Goal: Check status: Check status

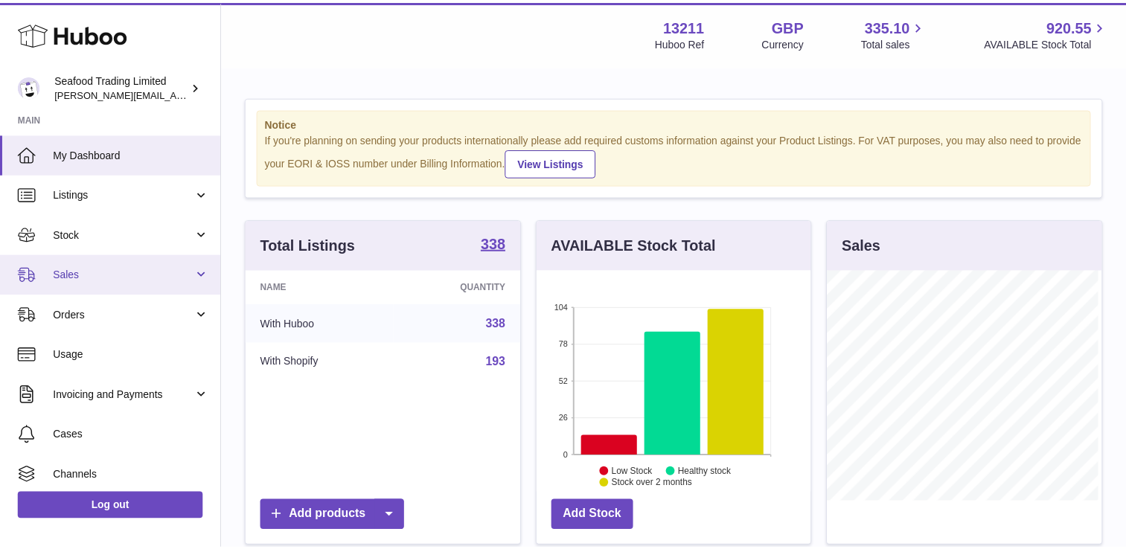
scroll to position [232, 278]
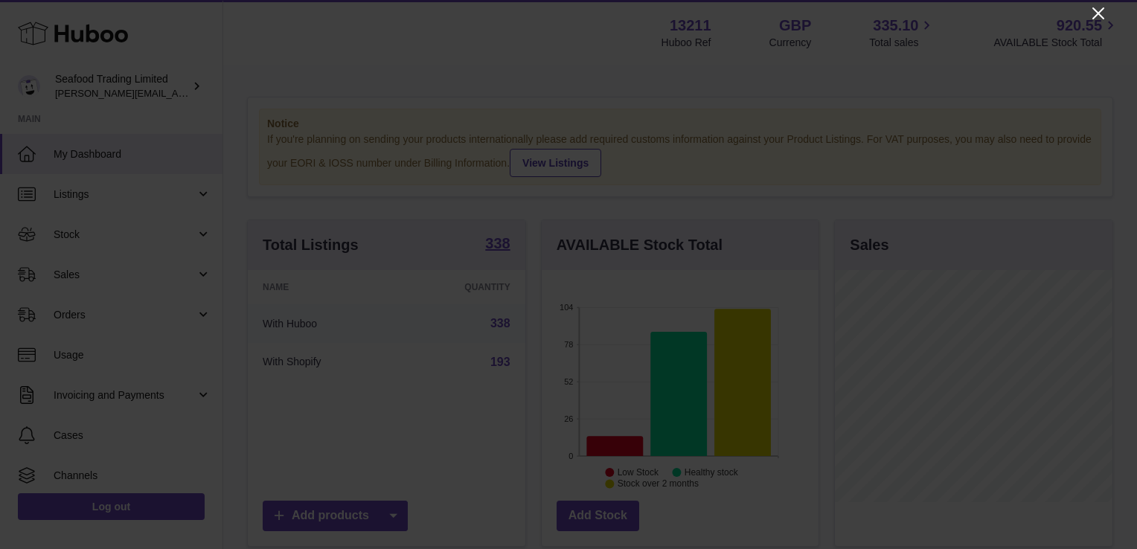
click at [1100, 13] on icon "Close" at bounding box center [1099, 13] width 18 height 18
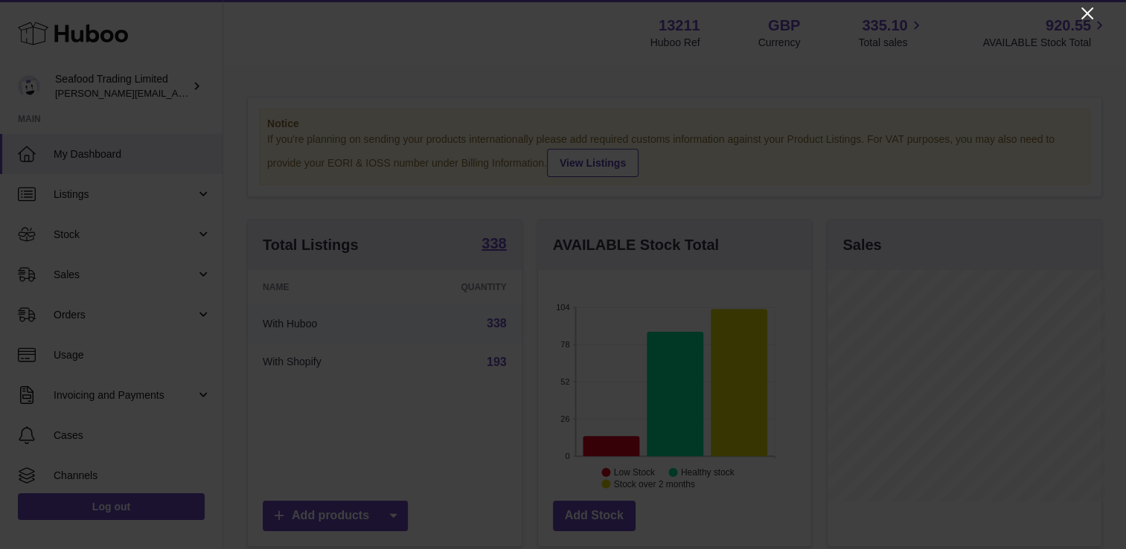
scroll to position [744019, 743977]
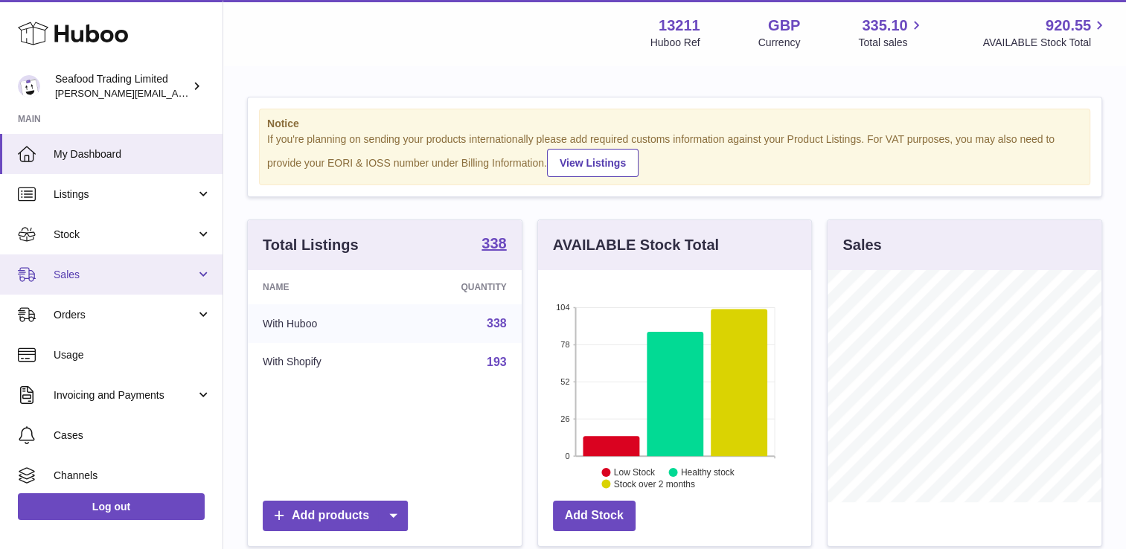
click at [118, 276] on span "Sales" at bounding box center [125, 275] width 142 height 14
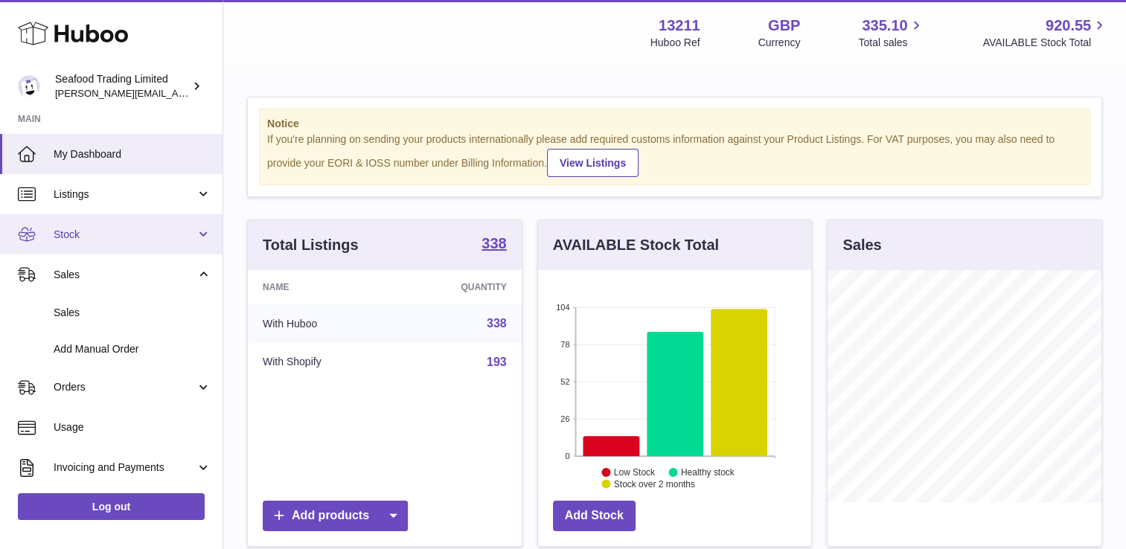
click at [112, 234] on span "Stock" at bounding box center [125, 235] width 142 height 14
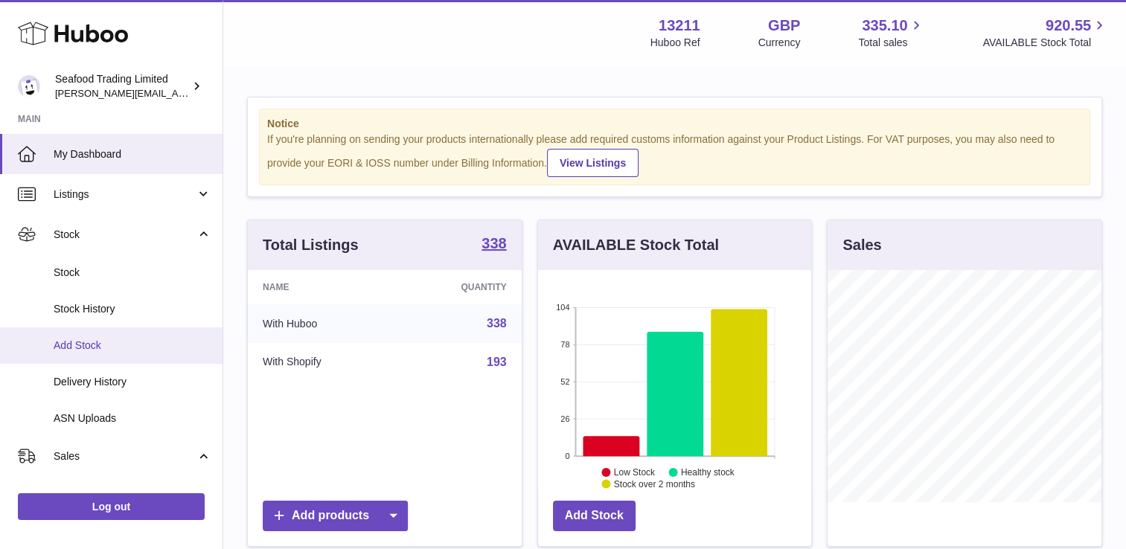
click at [76, 342] on span "Add Stock" at bounding box center [133, 346] width 158 height 14
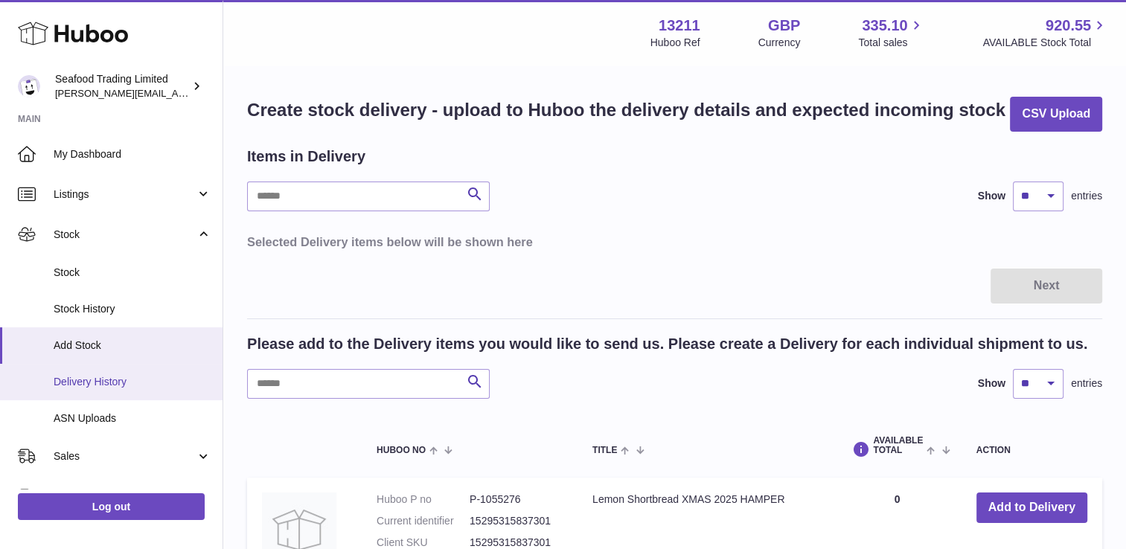
click at [107, 377] on span "Delivery History" at bounding box center [133, 382] width 158 height 14
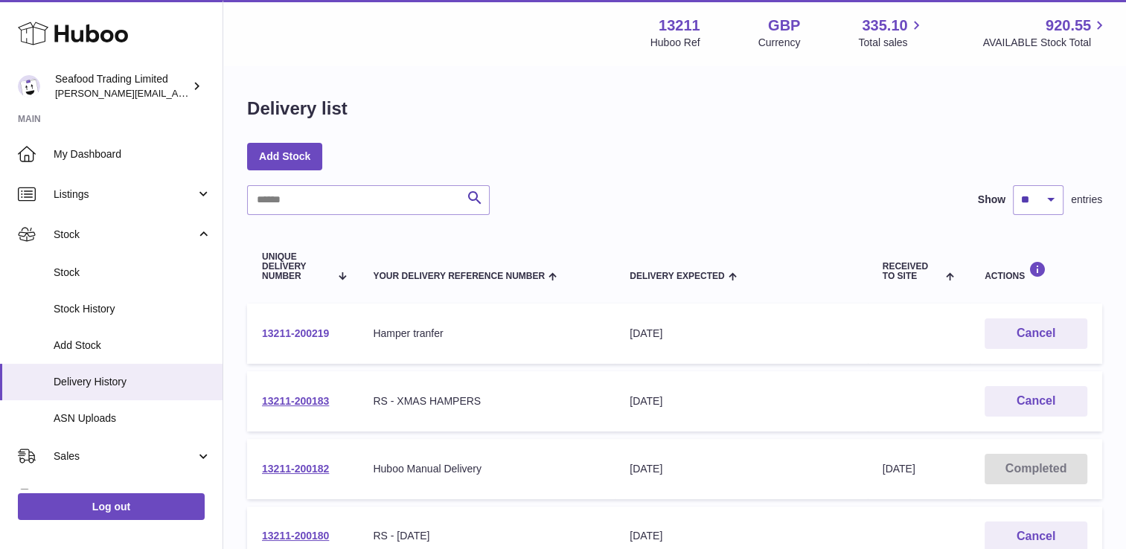
click at [310, 335] on link "13211-200219" at bounding box center [295, 333] width 67 height 12
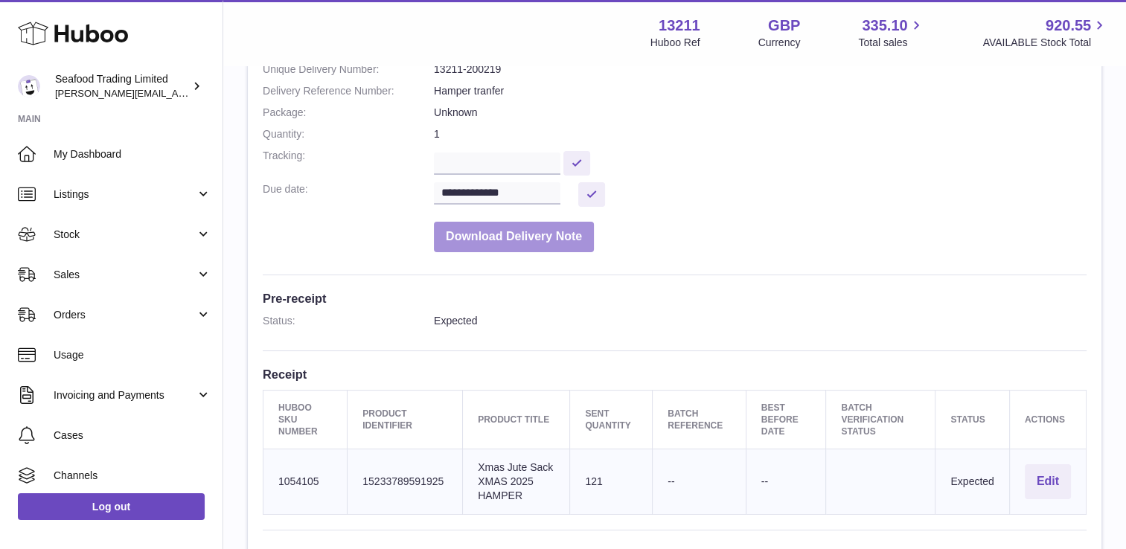
scroll to position [223, 0]
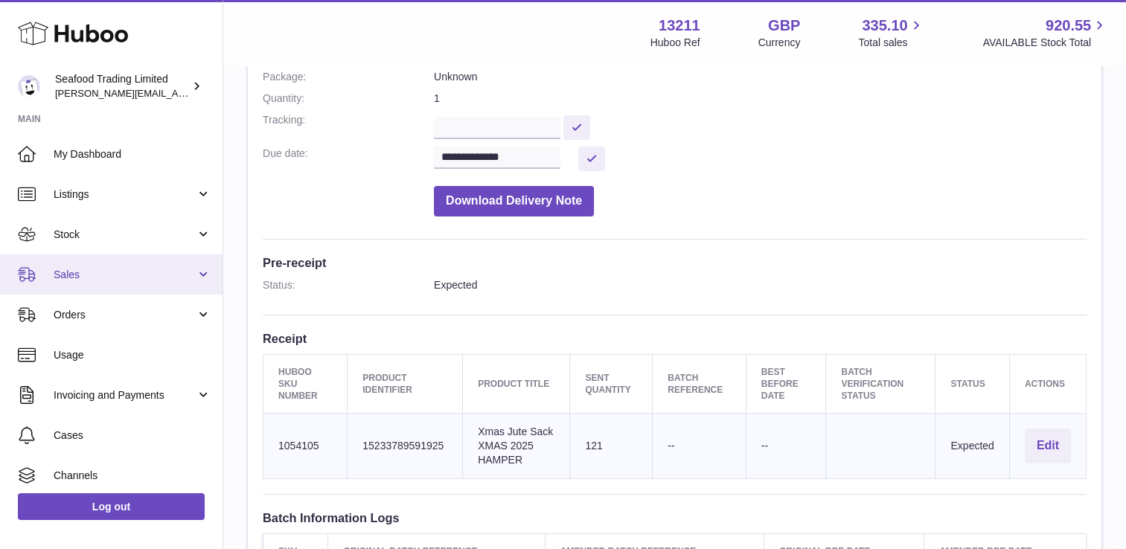
click at [106, 279] on span "Sales" at bounding box center [125, 275] width 142 height 14
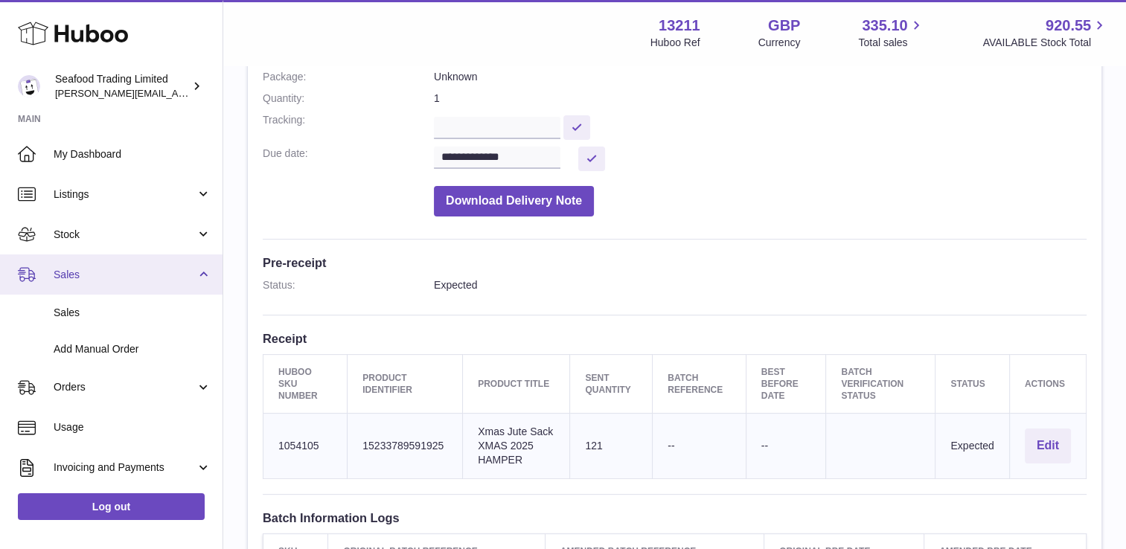
click at [95, 268] on span "Sales" at bounding box center [125, 275] width 142 height 14
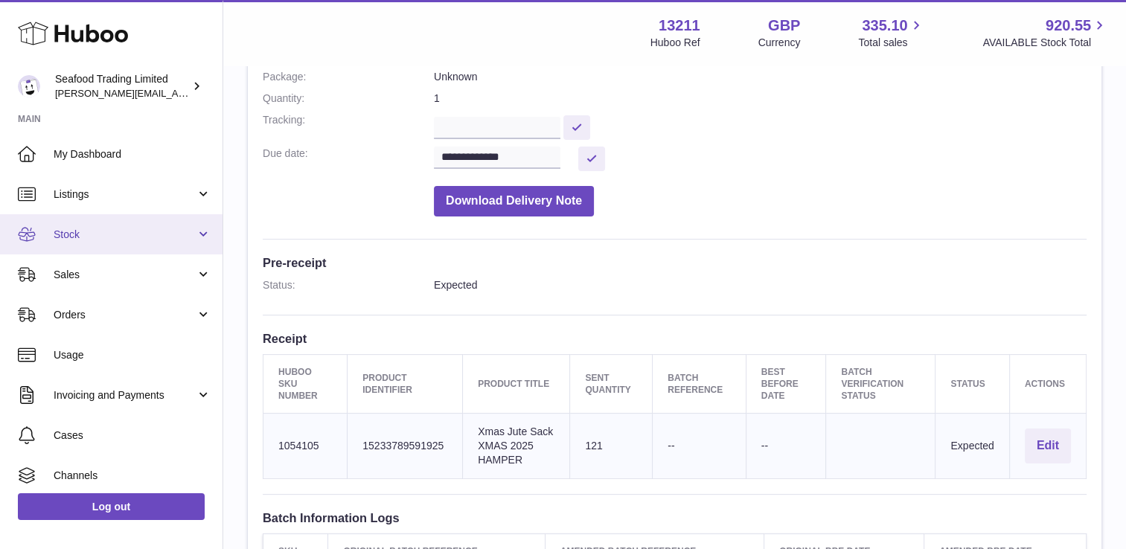
click at [93, 228] on span "Stock" at bounding box center [125, 235] width 142 height 14
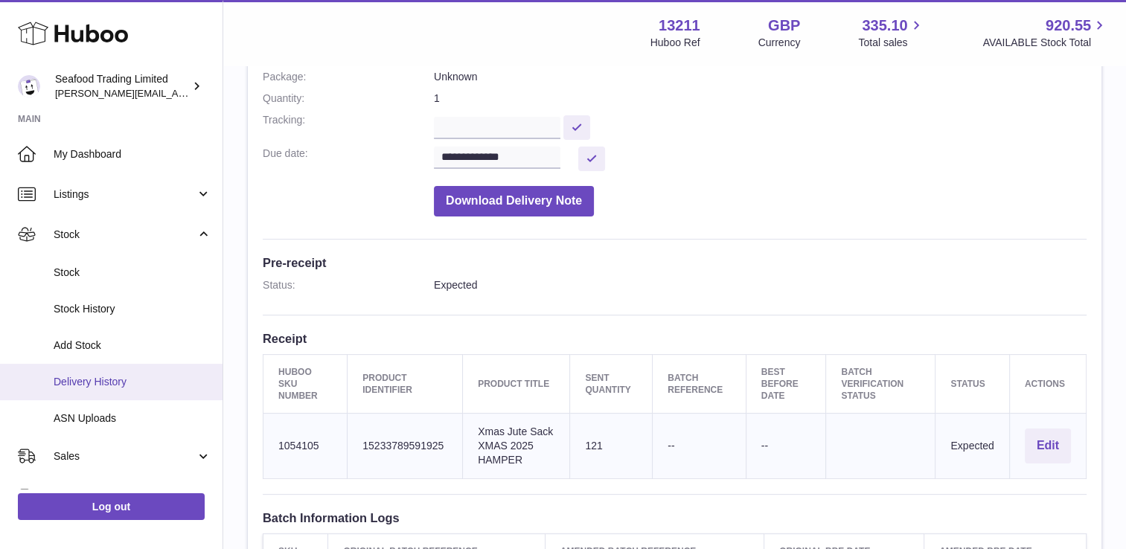
click at [86, 388] on span "Delivery History" at bounding box center [133, 382] width 158 height 14
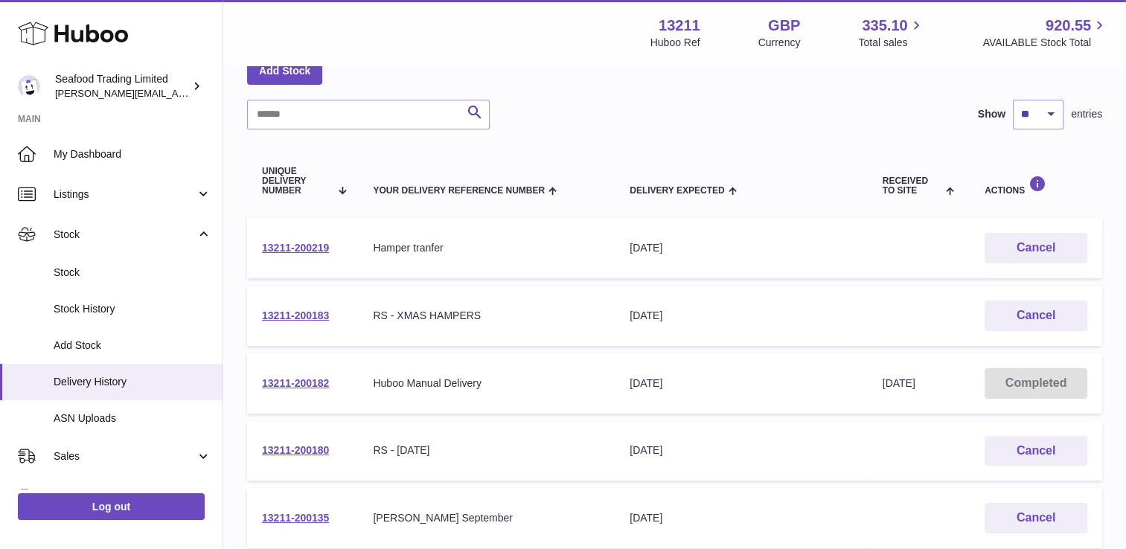
scroll to position [149, 0]
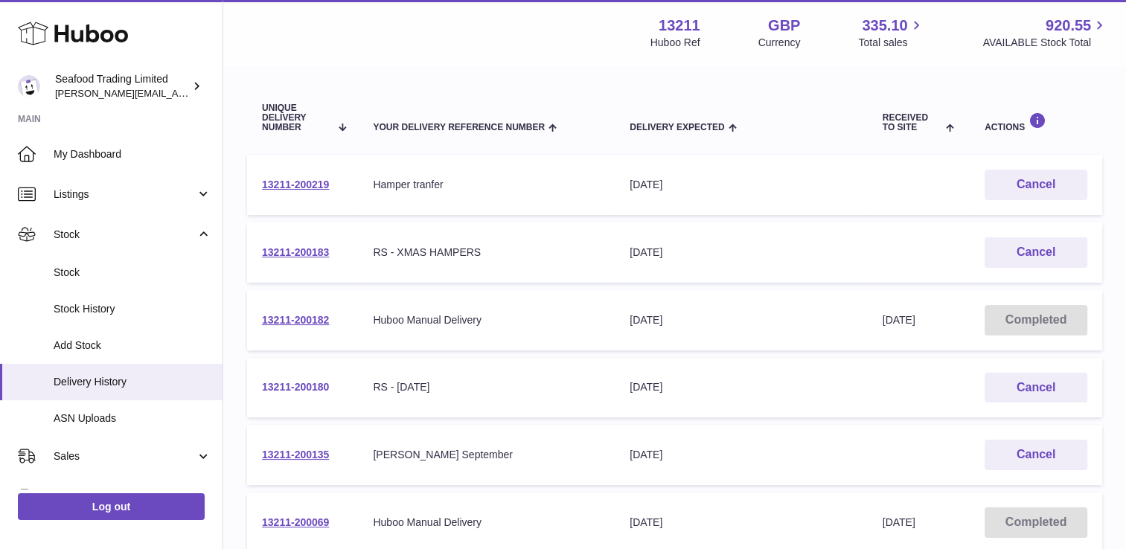
click at [309, 382] on link "13211-200180" at bounding box center [295, 387] width 67 height 12
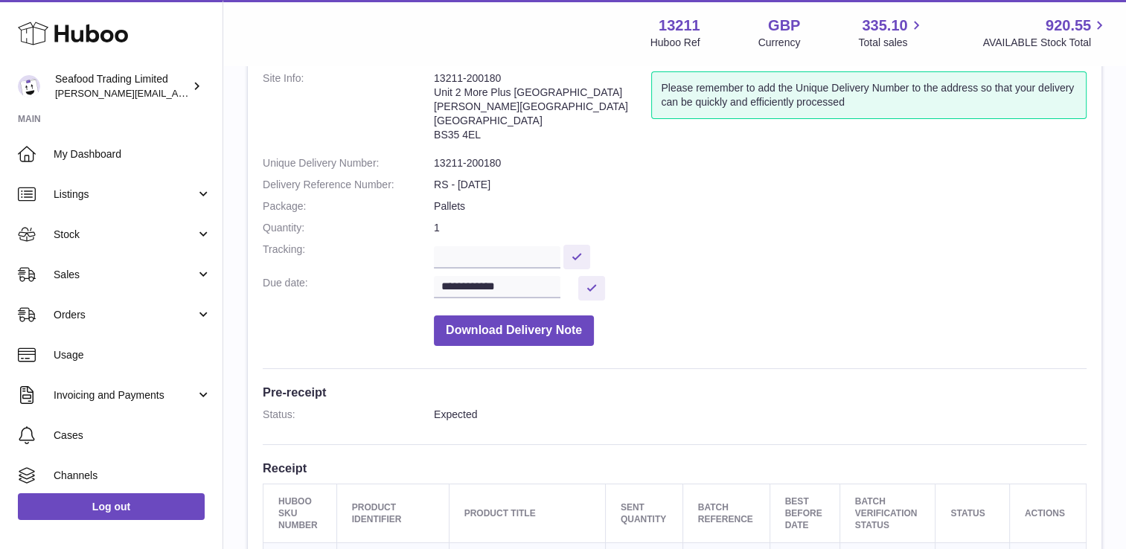
scroll to position [74, 0]
